Goal: Navigation & Orientation: Understand site structure

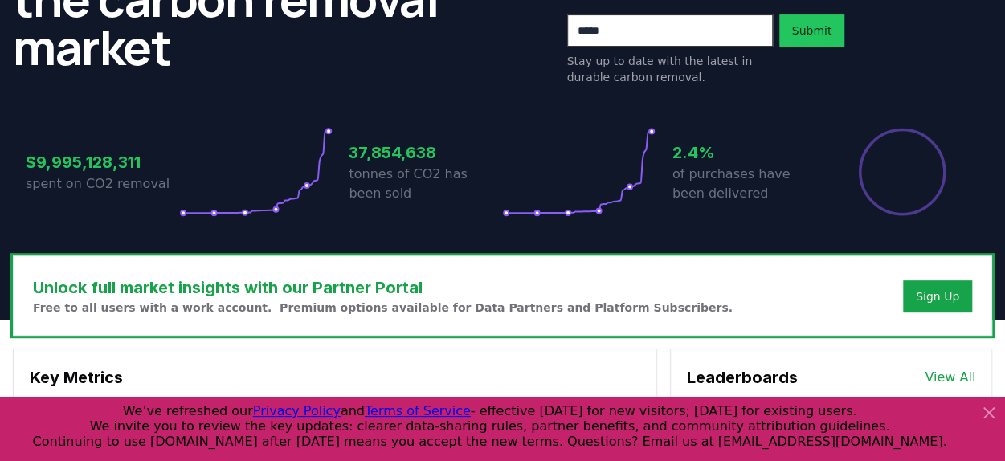
scroll to position [80, 0]
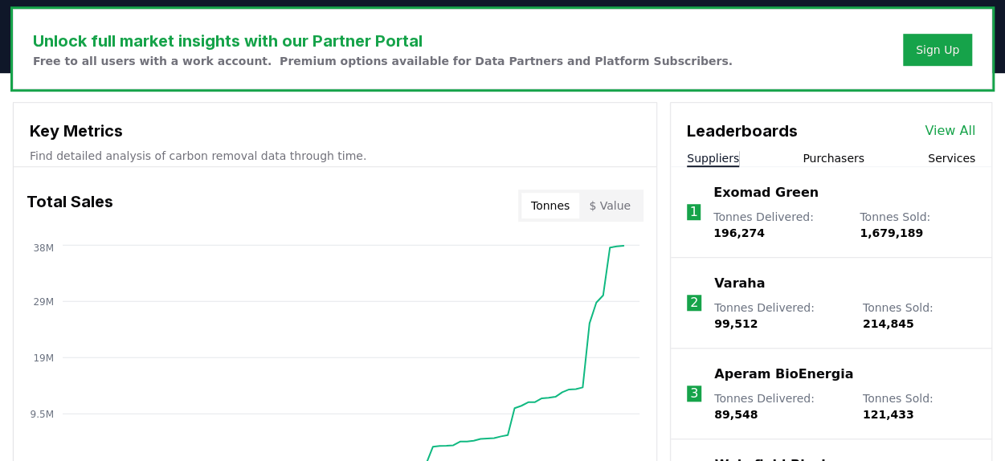
scroll to position [482, 0]
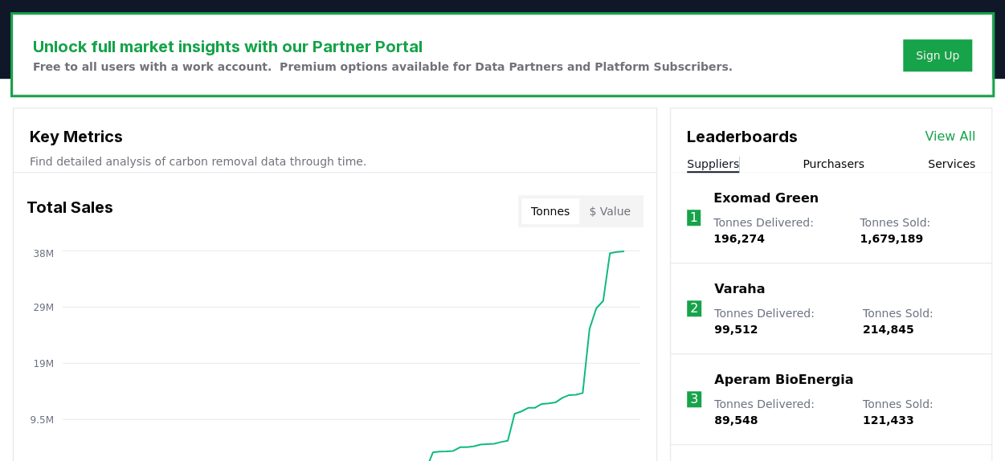
click at [755, 196] on p "Exomad Green" at bounding box center [765, 198] width 105 height 19
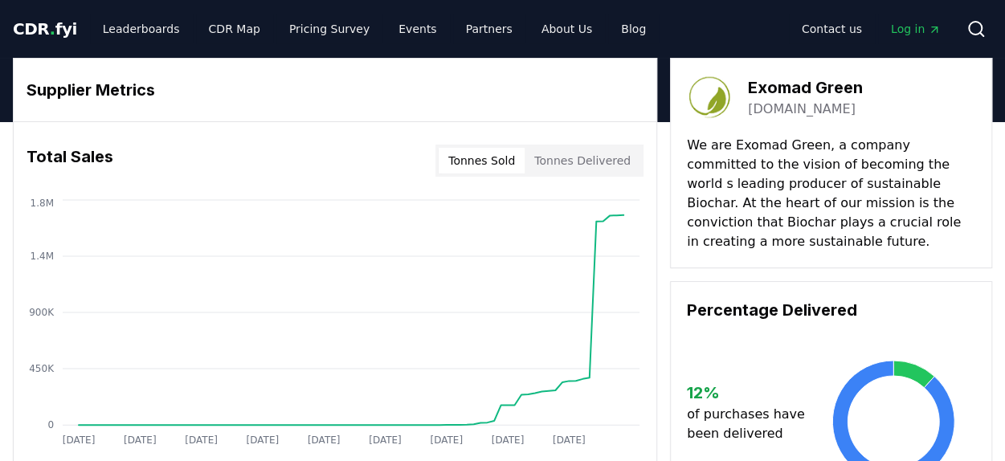
click at [519, 161] on button "Tonnes Sold" at bounding box center [482, 161] width 86 height 26
click at [484, 155] on button "Tonnes Sold" at bounding box center [482, 161] width 86 height 26
click at [325, 27] on link "Pricing Survey" at bounding box center [329, 28] width 106 height 29
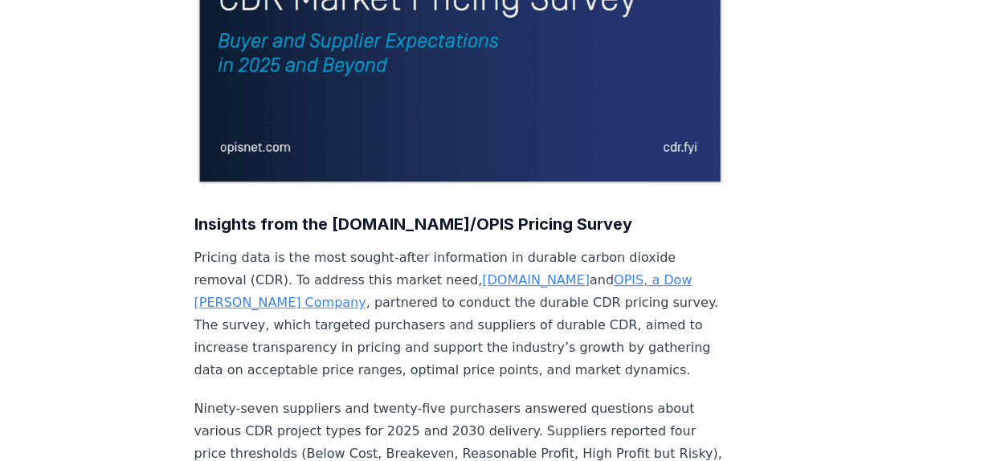
scroll to position [402, 0]
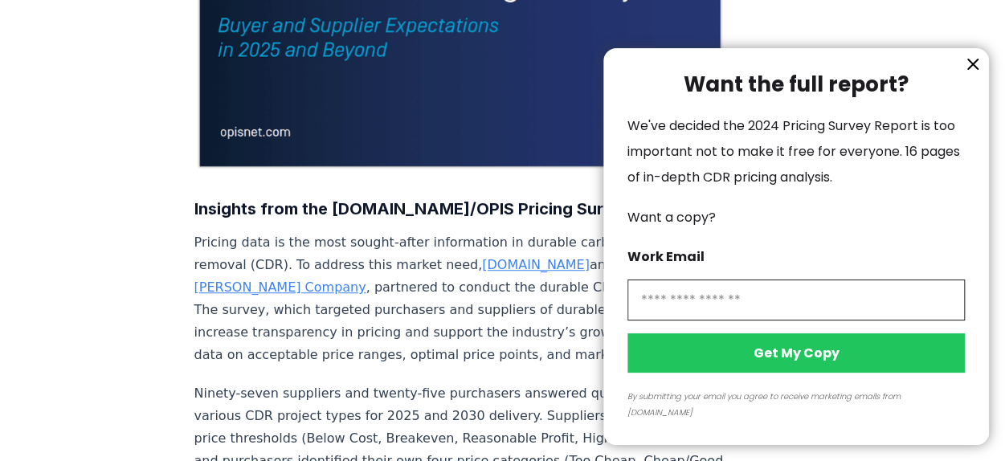
click at [975, 69] on icon "information" at bounding box center [973, 64] width 10 height 10
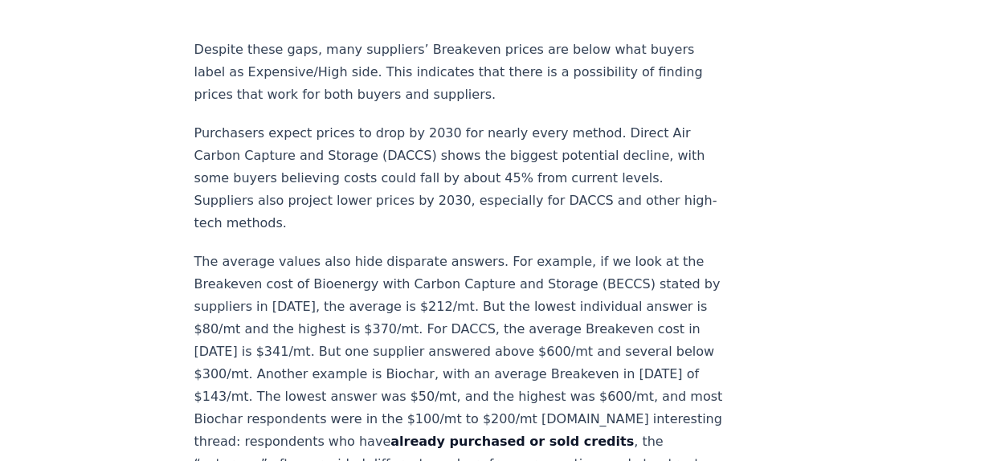
scroll to position [1687, 0]
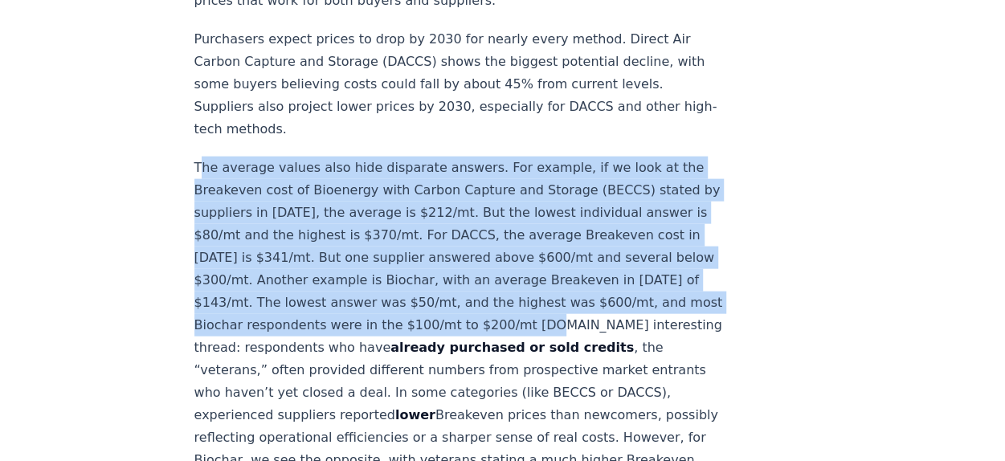
drag, startPoint x: 201, startPoint y: 71, endPoint x: 607, endPoint y: 227, distance: 435.6
click at [607, 227] on p "The average values also hide disparate answers. For example, if we look at the …" at bounding box center [460, 337] width 532 height 360
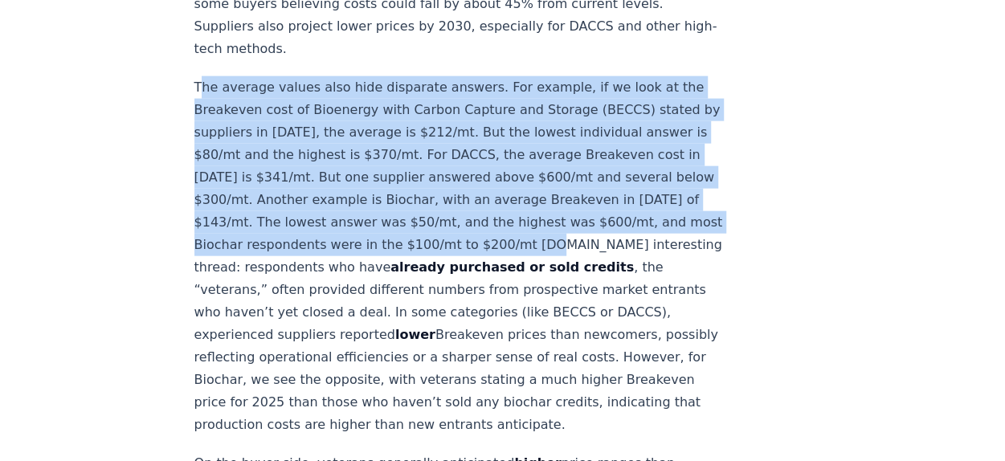
drag, startPoint x: 330, startPoint y: 289, endPoint x: 607, endPoint y: 354, distance: 284.7
click at [607, 354] on p "The average values also hide disparate answers. For example, if we look at the …" at bounding box center [460, 256] width 532 height 360
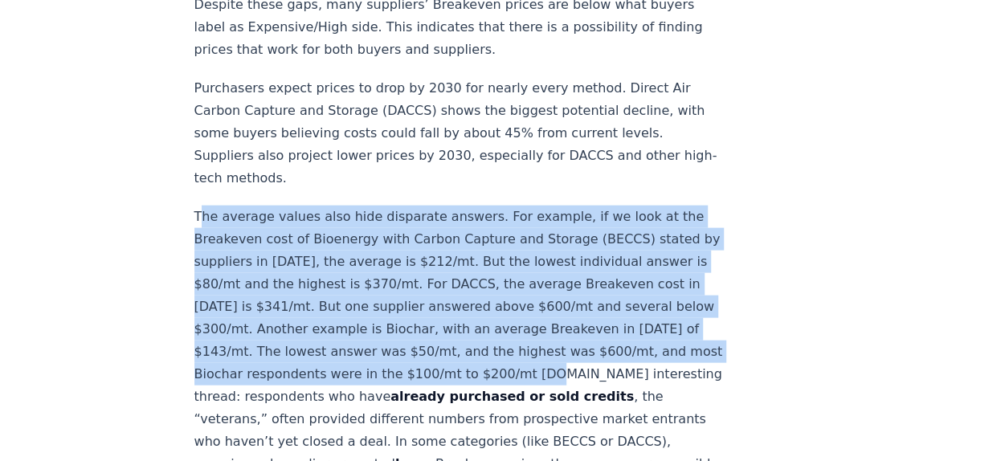
scroll to position [0, 0]
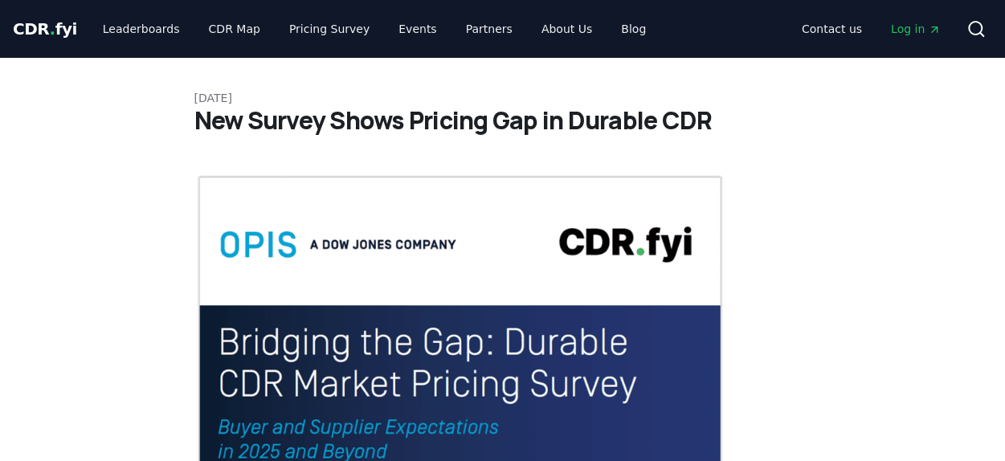
click at [50, 36] on span "CDR . fyi" at bounding box center [45, 28] width 64 height 19
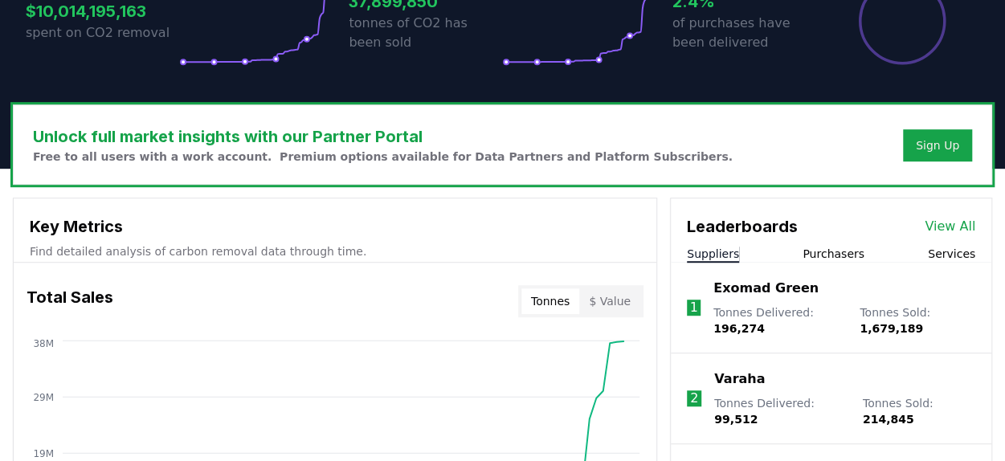
scroll to position [482, 0]
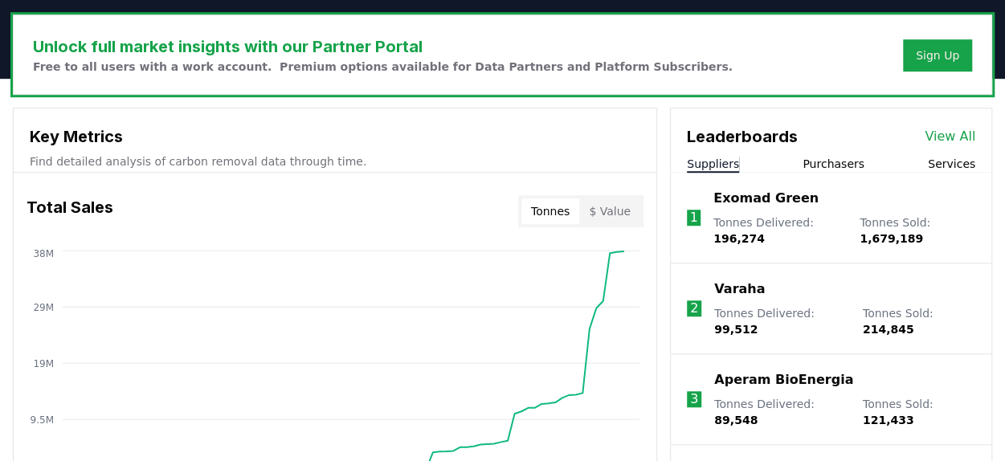
click at [966, 169] on button "Services" at bounding box center [951, 164] width 47 height 16
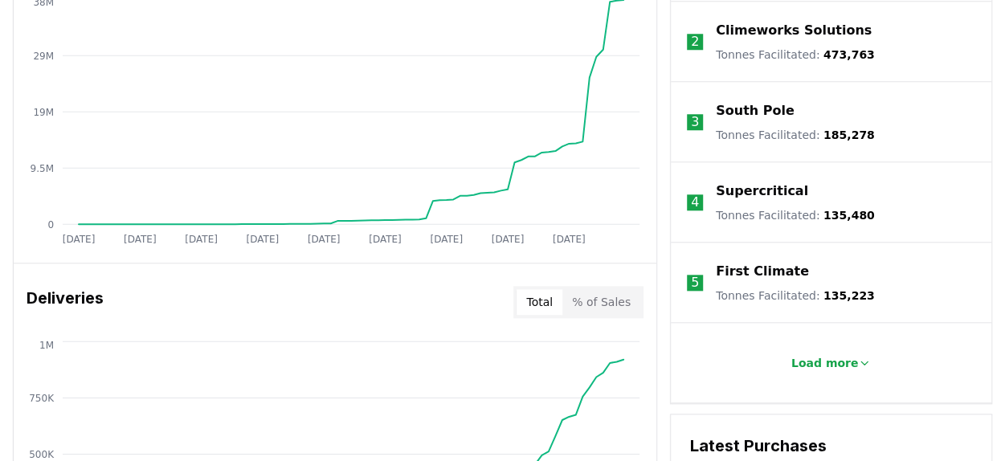
scroll to position [884, 0]
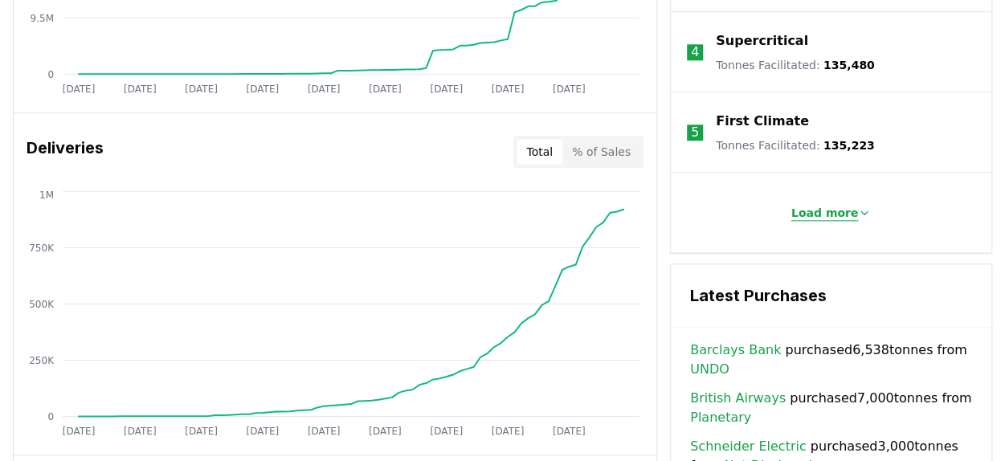
click at [806, 220] on button "Load more" at bounding box center [831, 213] width 106 height 32
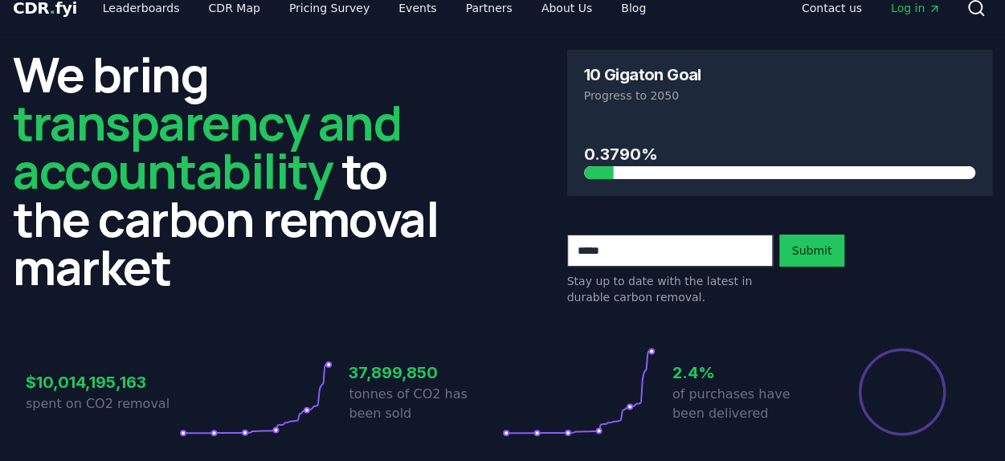
scroll to position [0, 0]
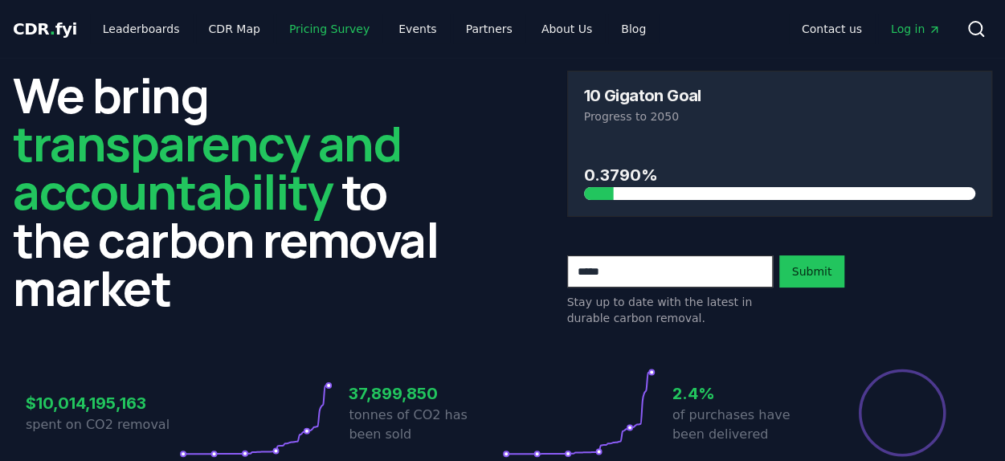
click at [318, 33] on link "Pricing Survey" at bounding box center [329, 28] width 106 height 29
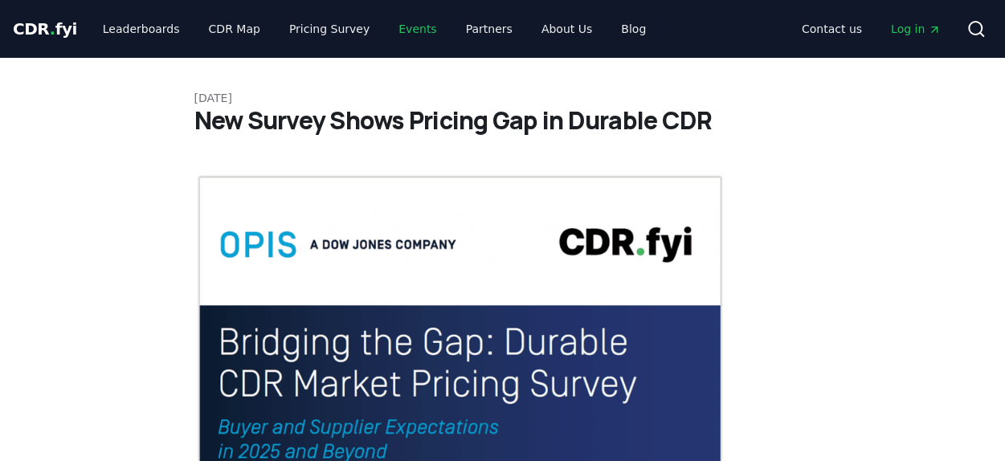
click at [394, 32] on link "Events" at bounding box center [417, 28] width 63 height 29
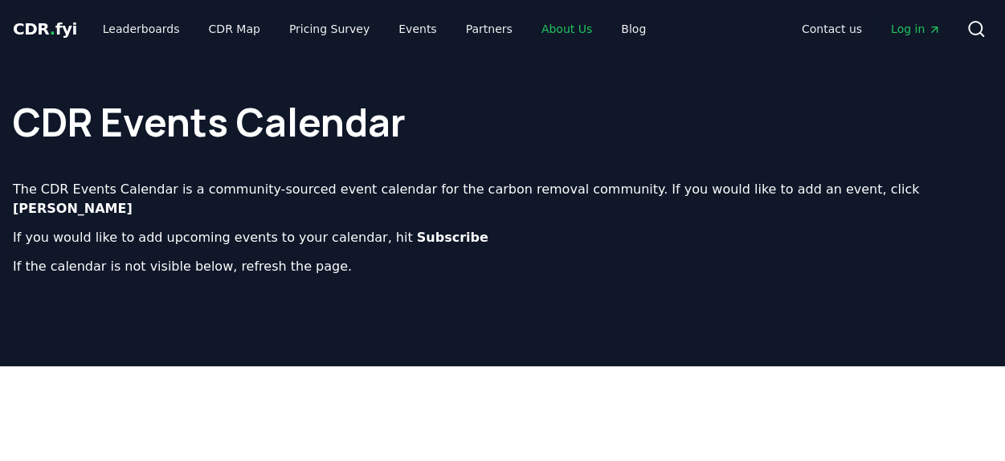
click at [543, 24] on link "About Us" at bounding box center [567, 28] width 76 height 29
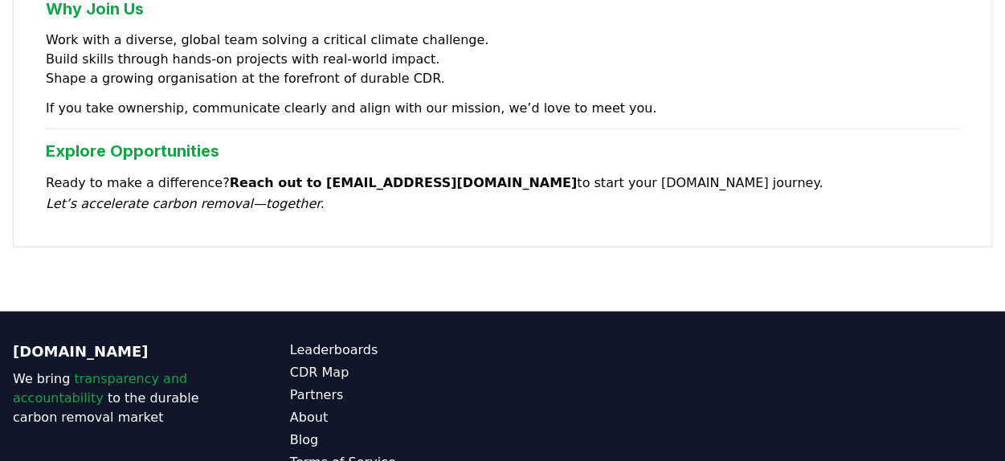
scroll to position [1563, 0]
click at [845, 312] on div "CDR.fyi We bring transparency and accountability to the durable carbon removal …" at bounding box center [502, 440] width 1005 height 257
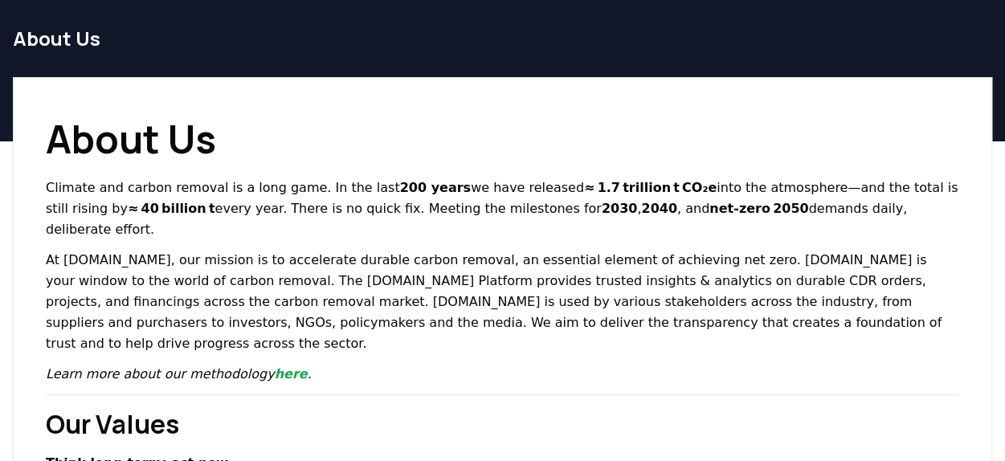
scroll to position [0, 0]
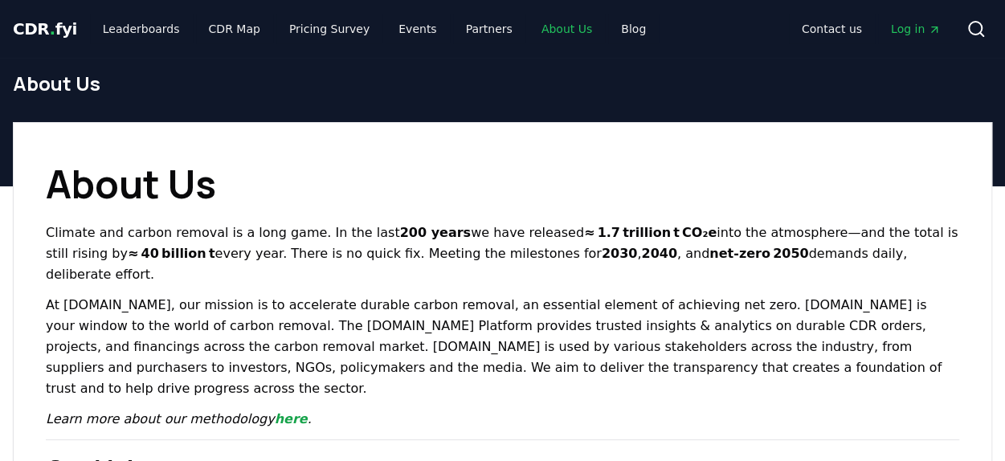
click at [548, 23] on link "About Us" at bounding box center [567, 28] width 76 height 29
click at [229, 24] on link "CDR Map" at bounding box center [234, 28] width 77 height 29
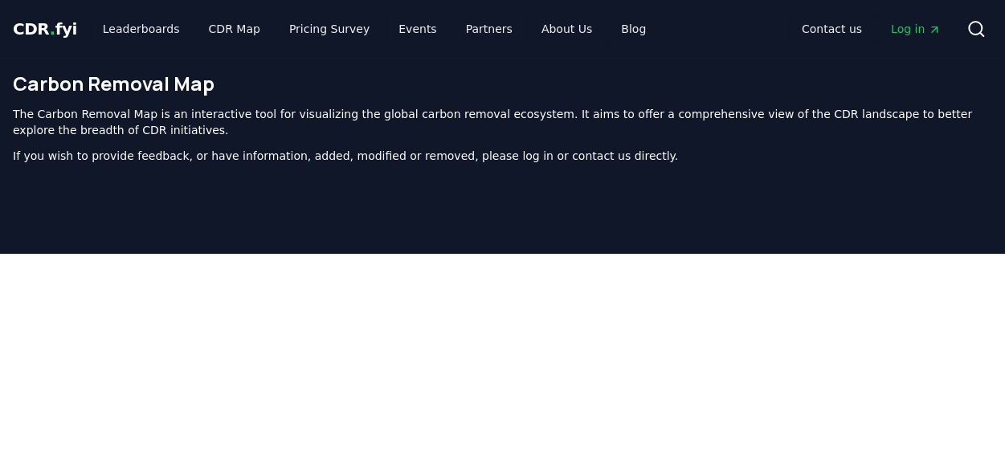
click at [39, 27] on span "CDR . fyi" at bounding box center [45, 28] width 64 height 19
